Goal: Transaction & Acquisition: Purchase product/service

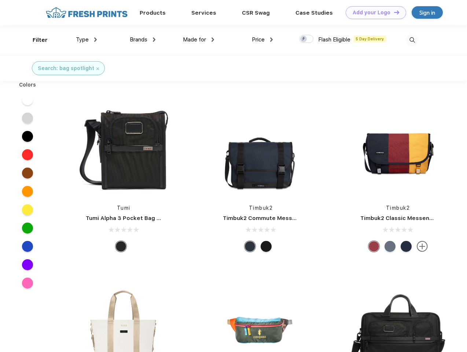
scroll to position [0, 0]
click at [373, 12] on link "Add your Logo Design Tool" at bounding box center [375, 12] width 60 height 13
click at [0, 0] on div "Design Tool" at bounding box center [0, 0] width 0 height 0
click at [393, 12] on link "Add your Logo Design Tool" at bounding box center [375, 12] width 60 height 13
click at [35, 40] on div "Filter" at bounding box center [40, 40] width 15 height 8
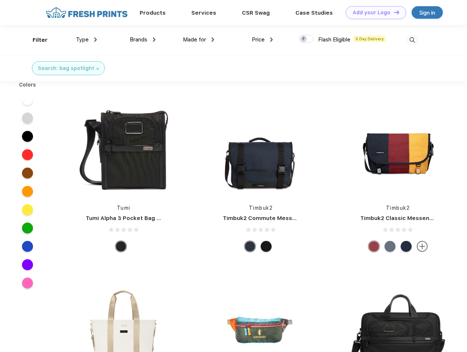
click at [86, 40] on span "Type" at bounding box center [82, 39] width 13 height 7
click at [142, 40] on span "Brands" at bounding box center [139, 39] width 18 height 7
click at [199, 40] on span "Made for" at bounding box center [194, 39] width 23 height 7
click at [262, 40] on span "Price" at bounding box center [258, 39] width 13 height 7
click at [306, 39] on div at bounding box center [306, 39] width 14 height 8
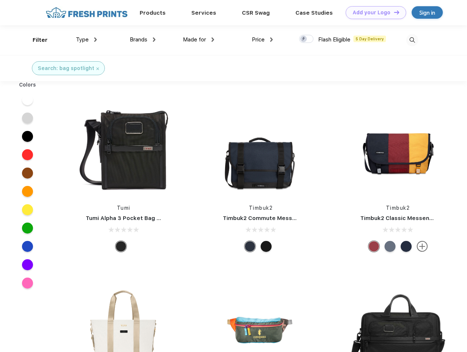
click at [304, 39] on input "checkbox" at bounding box center [301, 36] width 5 height 5
click at [412, 40] on img at bounding box center [412, 40] width 12 height 12
